Goal: Information Seeking & Learning: Learn about a topic

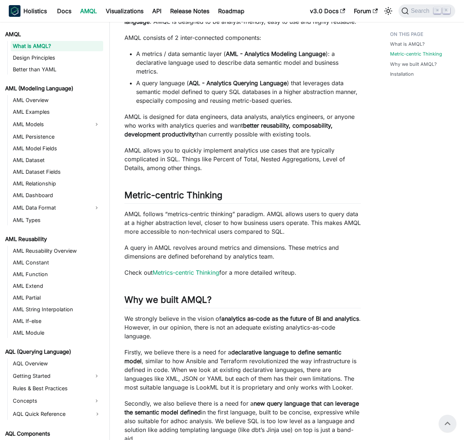
scroll to position [144, 0]
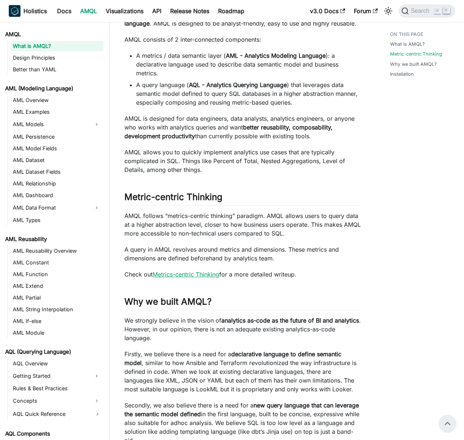
click at [213, 273] on link "Metrics-centric Thinking" at bounding box center [186, 274] width 67 height 7
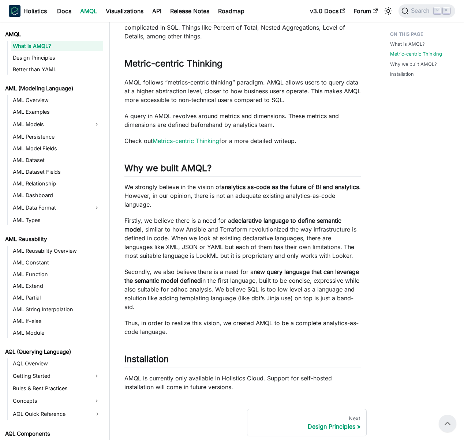
scroll to position [261, 0]
